Goal: Task Accomplishment & Management: Manage account settings

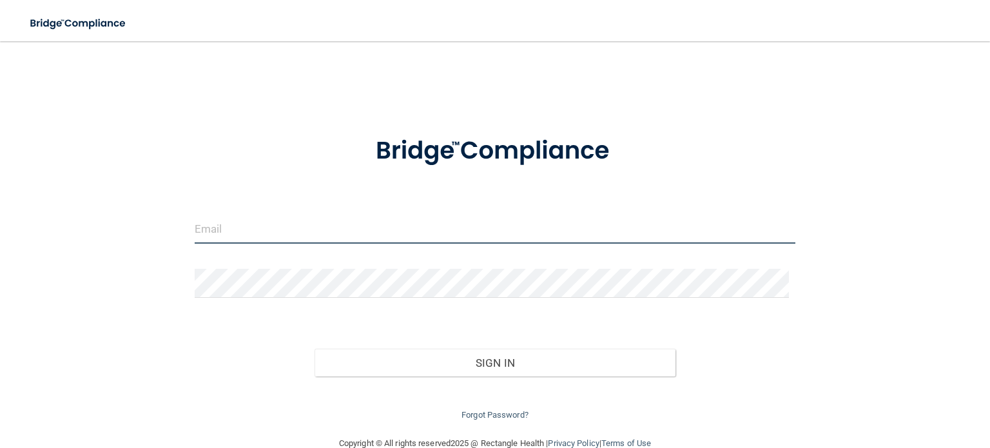
click at [301, 231] on input "email" at bounding box center [495, 229] width 601 height 29
type input "[EMAIL_ADDRESS][DOMAIN_NAME]"
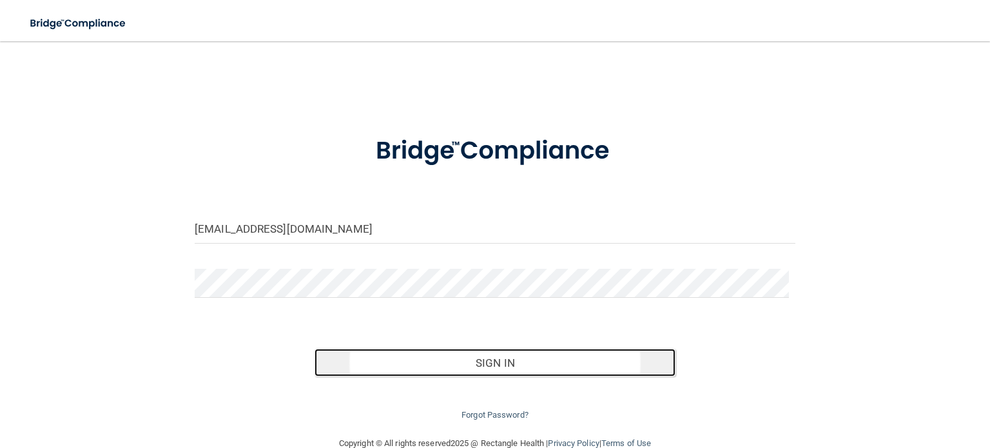
click at [501, 367] on button "Sign In" at bounding box center [495, 363] width 360 height 28
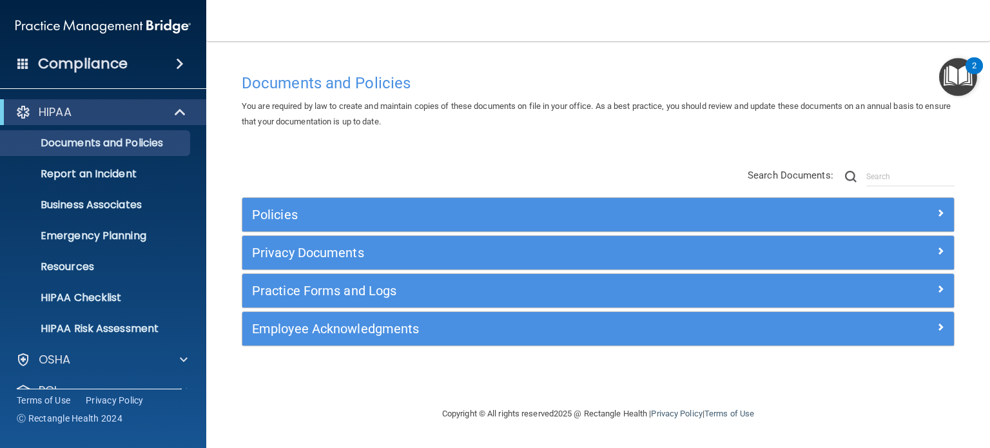
click at [155, 61] on div "Compliance" at bounding box center [103, 64] width 206 height 28
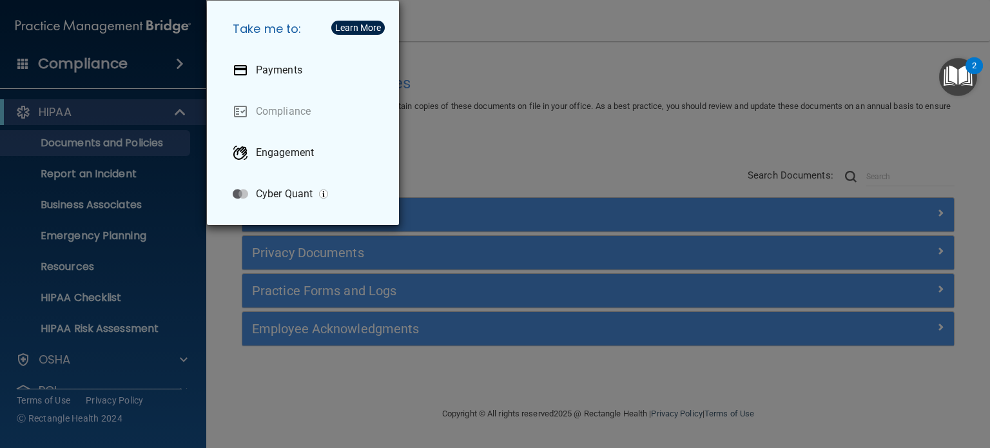
click at [155, 61] on div "Take me to: Payments Compliance Engagement Cyber Quant" at bounding box center [495, 224] width 990 height 448
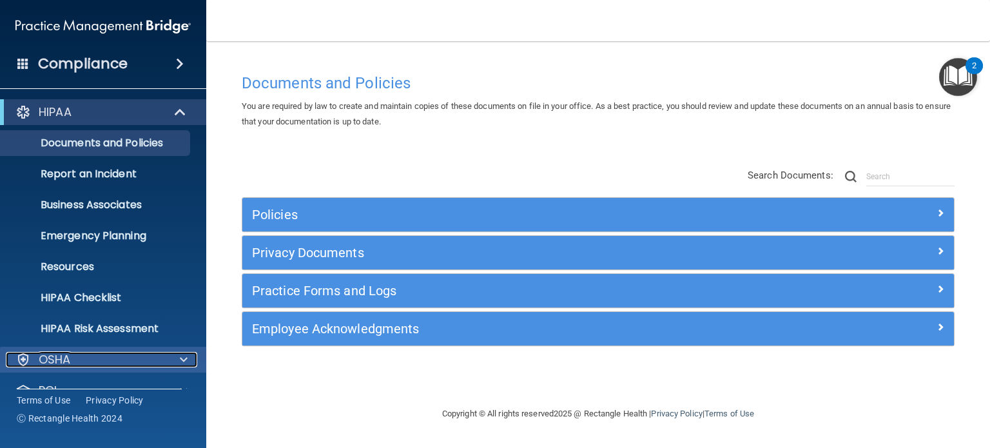
click at [181, 354] on span at bounding box center [184, 359] width 8 height 15
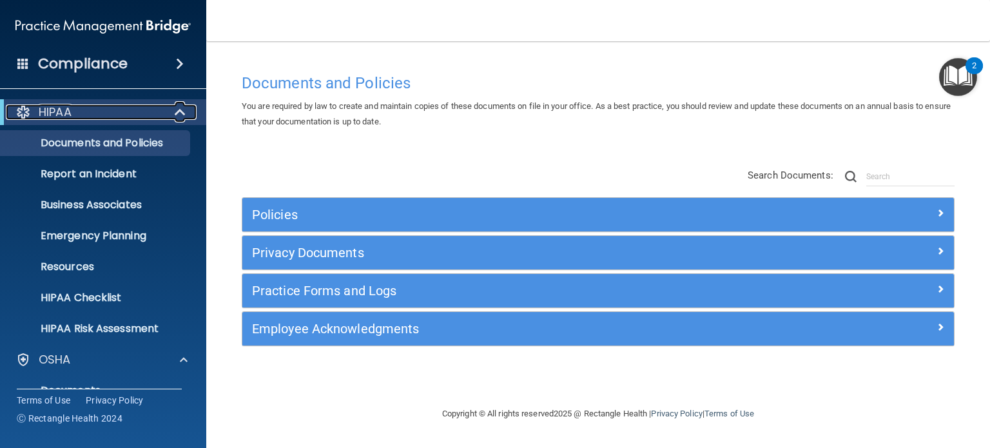
click at [178, 110] on span at bounding box center [181, 111] width 11 height 15
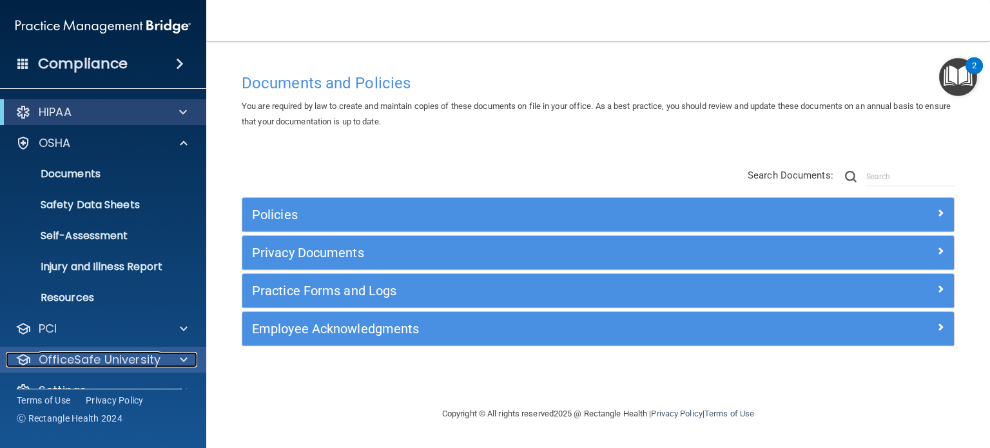
click at [186, 357] on span at bounding box center [184, 359] width 8 height 15
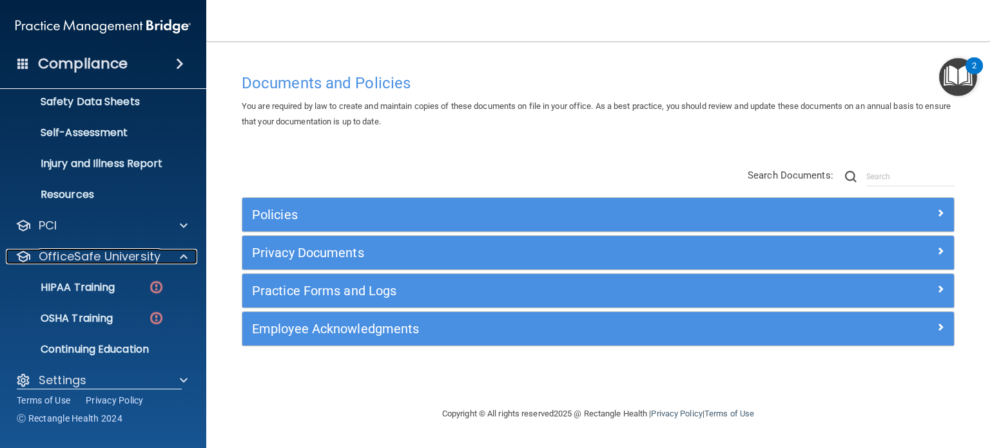
scroll to position [117, 0]
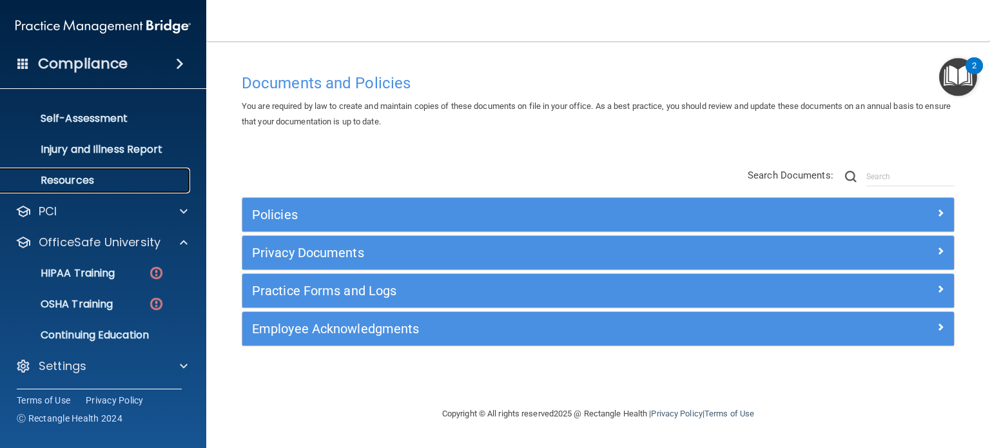
click at [77, 177] on p "Resources" at bounding box center [96, 180] width 176 height 13
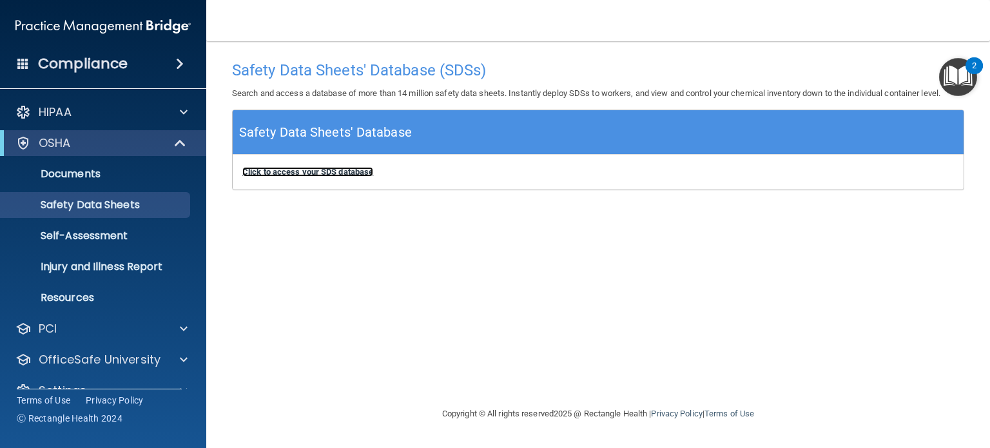
click at [289, 171] on b "Click to access your SDS database" at bounding box center [307, 172] width 131 height 10
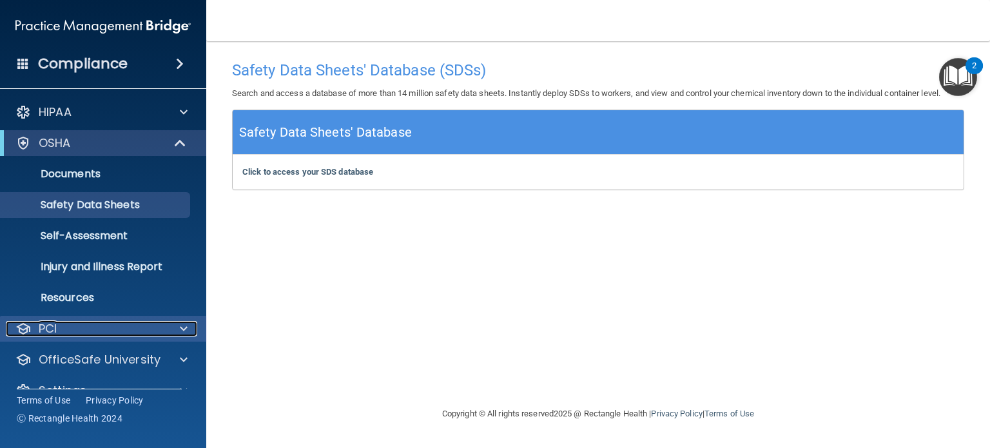
click at [119, 335] on div "PCI" at bounding box center [86, 328] width 160 height 15
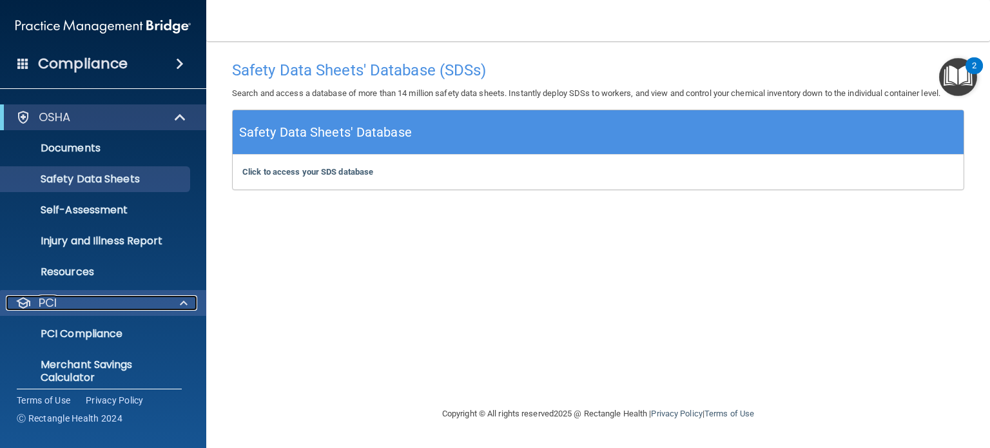
scroll to position [99, 0]
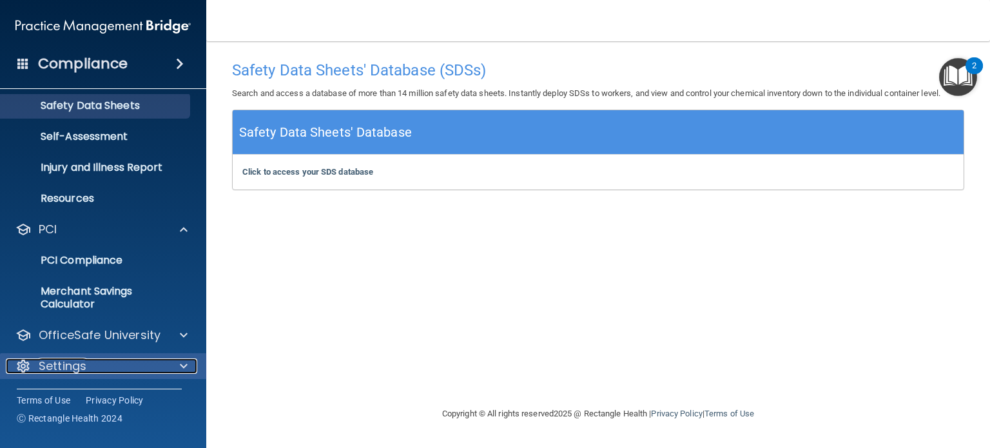
click at [46, 373] on p "Settings" at bounding box center [63, 365] width 48 height 15
click at [62, 59] on h4 "Compliance" at bounding box center [83, 64] width 90 height 18
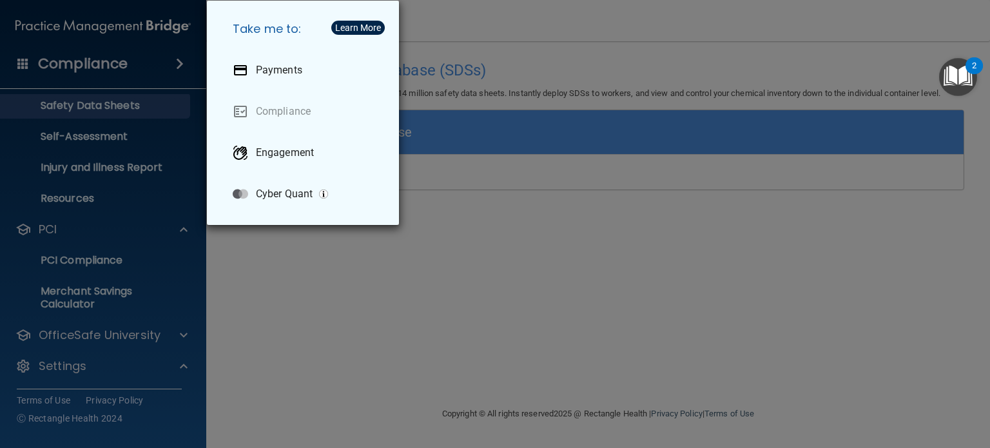
click at [957, 70] on img "Open Resource Center, 2 new notifications" at bounding box center [958, 77] width 38 height 38
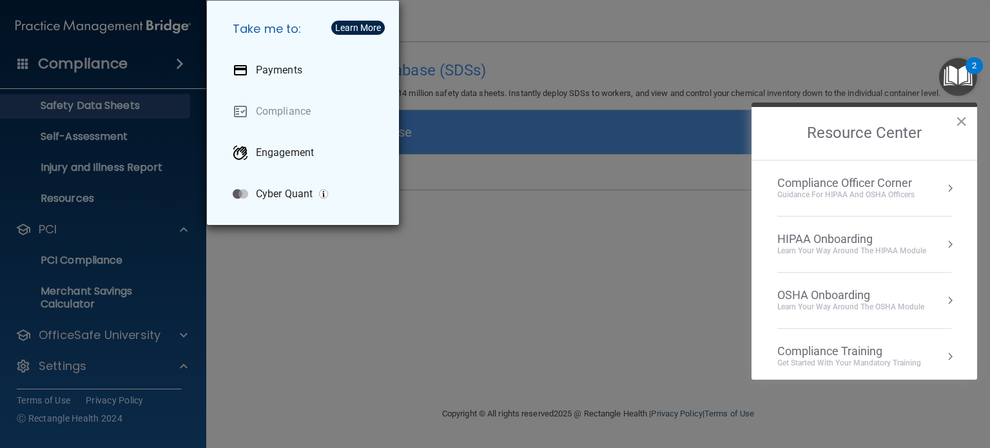
click at [957, 119] on button "×" at bounding box center [961, 121] width 12 height 21
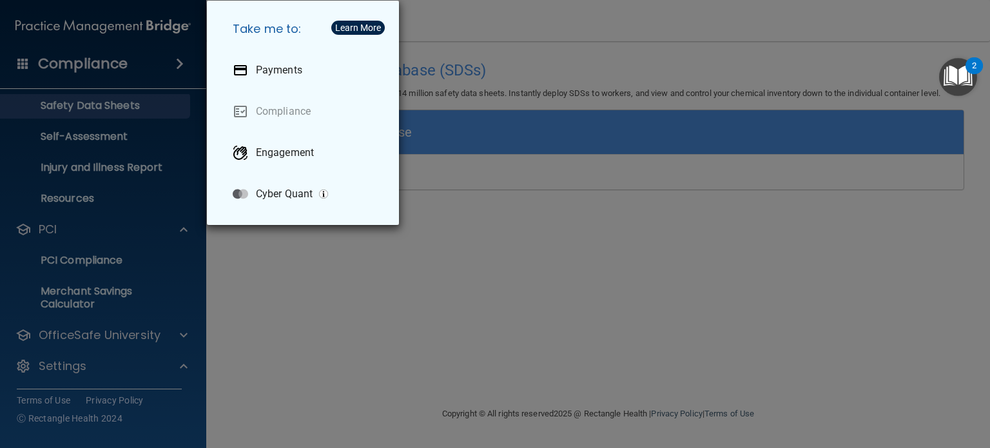
click at [859, 46] on div "Take me to: Payments Compliance Engagement Cyber Quant" at bounding box center [495, 224] width 990 height 448
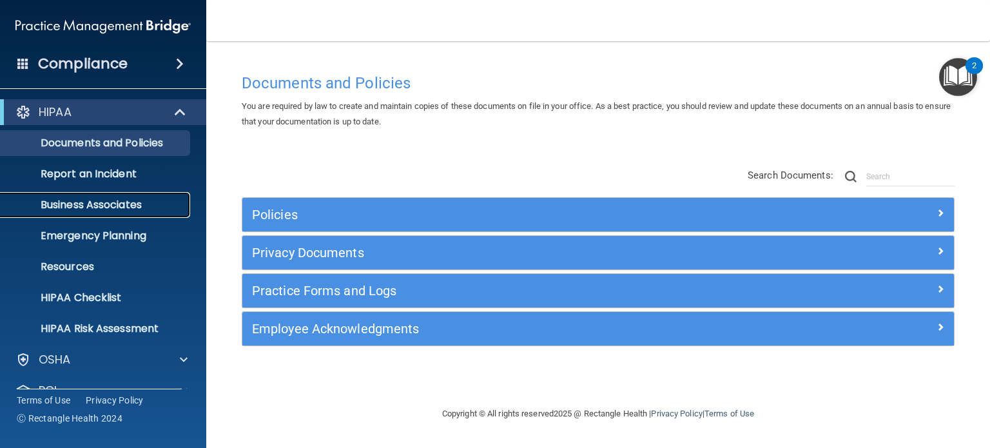
click at [15, 201] on p "Business Associates" at bounding box center [96, 205] width 176 height 13
